Goal: Information Seeking & Learning: Learn about a topic

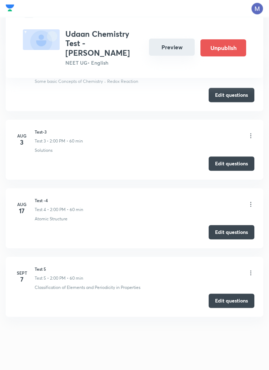
click at [173, 45] on button "Preview" at bounding box center [172, 47] width 46 height 17
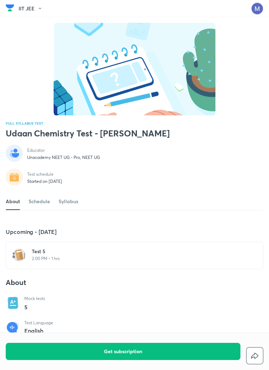
click at [59, 255] on h6 "Test 5" at bounding box center [139, 251] width 214 height 7
